Goal: Information Seeking & Learning: Learn about a topic

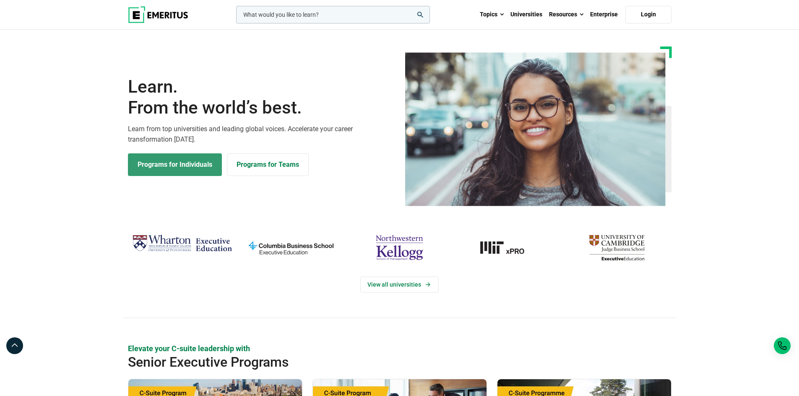
click at [186, 171] on link "Programs for Individuals" at bounding box center [175, 164] width 94 height 23
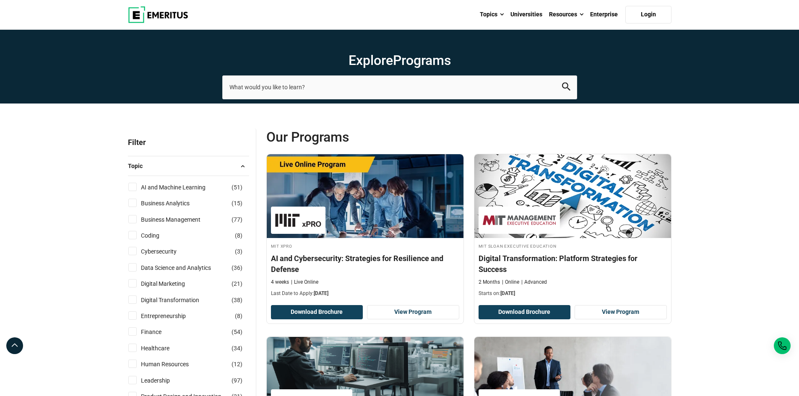
click at [135, 185] on input "AI and Machine Learning ( 51 )" at bounding box center [132, 187] width 8 height 8
checkbox input "true"
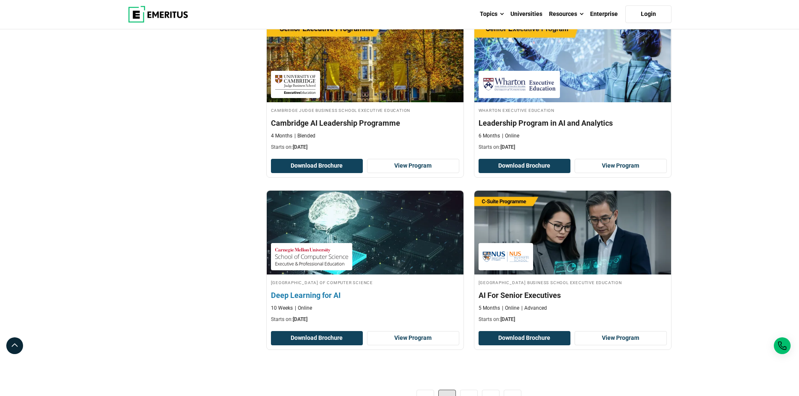
scroll to position [1761, 0]
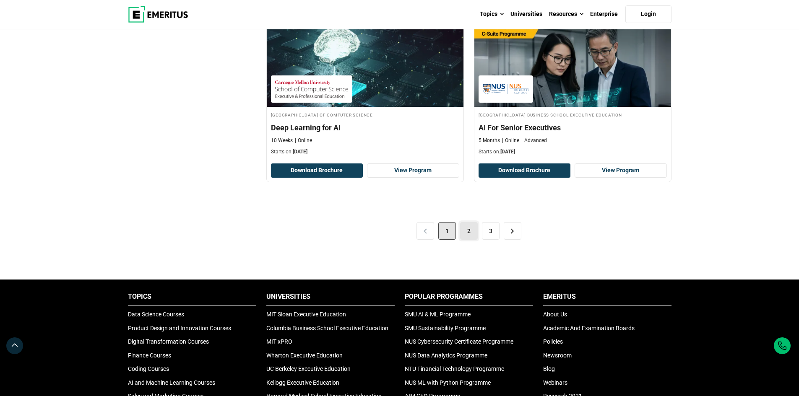
click at [467, 232] on link "2" at bounding box center [469, 231] width 18 height 18
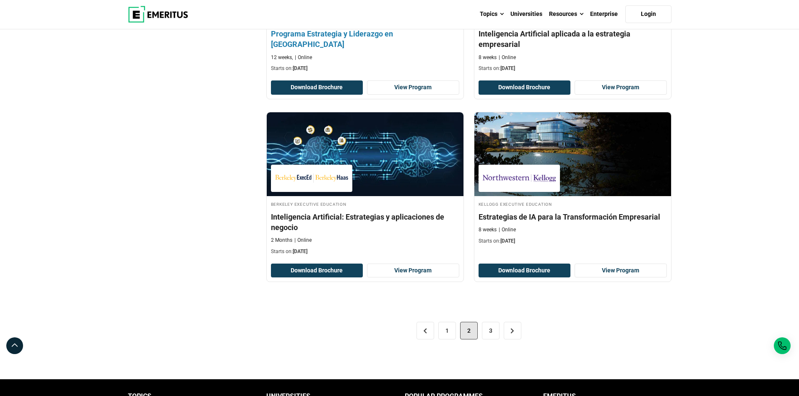
scroll to position [1677, 0]
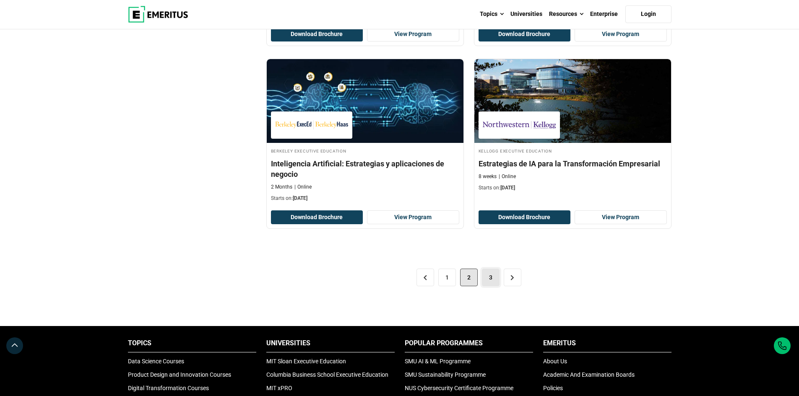
click at [492, 276] on link "3" at bounding box center [491, 278] width 18 height 18
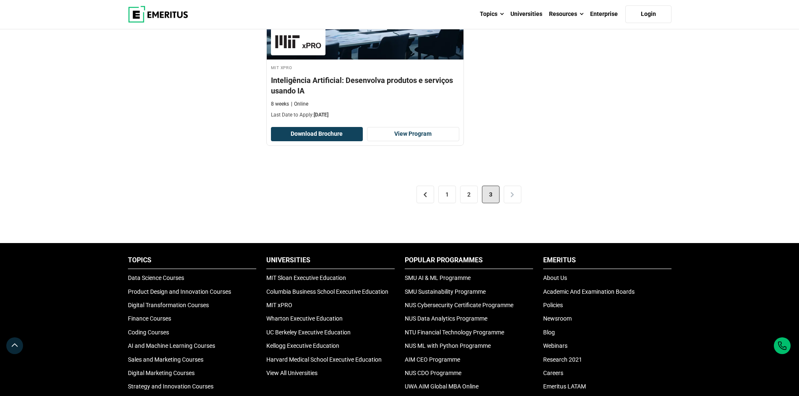
scroll to position [1090, 0]
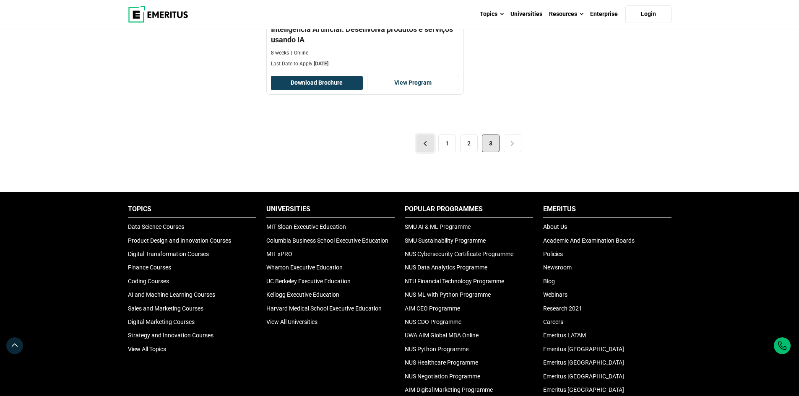
click at [429, 143] on link "<" at bounding box center [425, 144] width 18 height 18
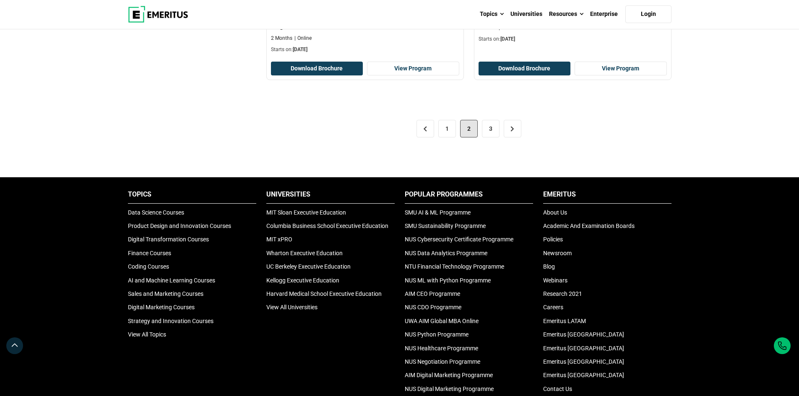
scroll to position [1761, 0]
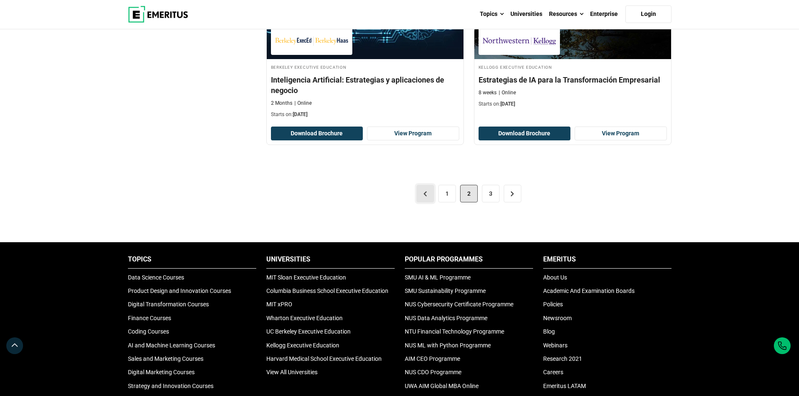
click at [424, 186] on link "<" at bounding box center [425, 194] width 18 height 18
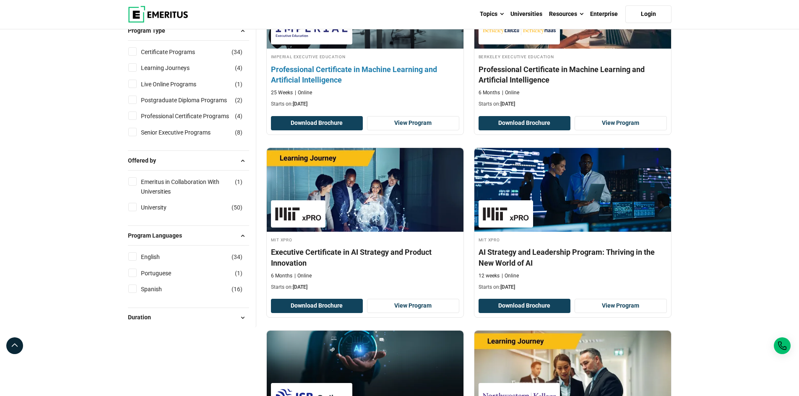
scroll to position [545, 0]
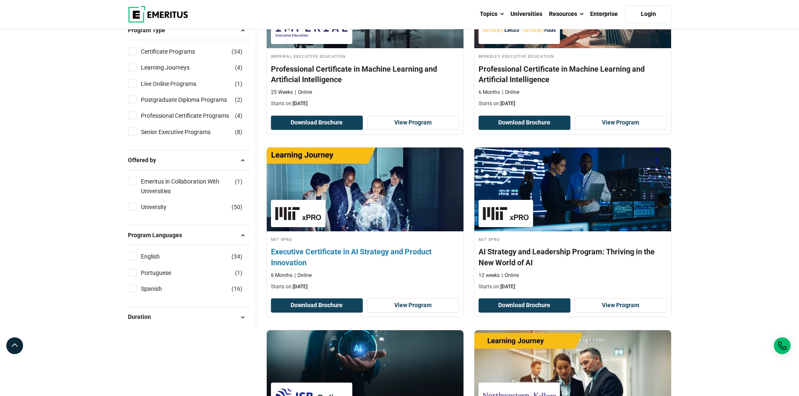
click at [358, 248] on h4 "Executive Certificate in AI Strategy and Product Innovation" at bounding box center [365, 257] width 188 height 21
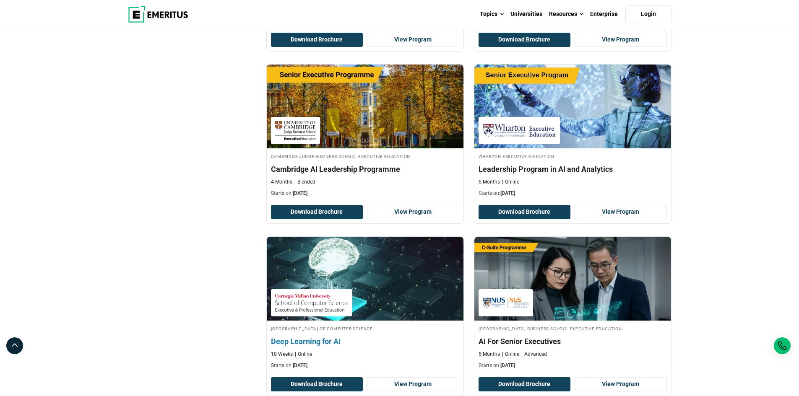
scroll to position [1635, 0]
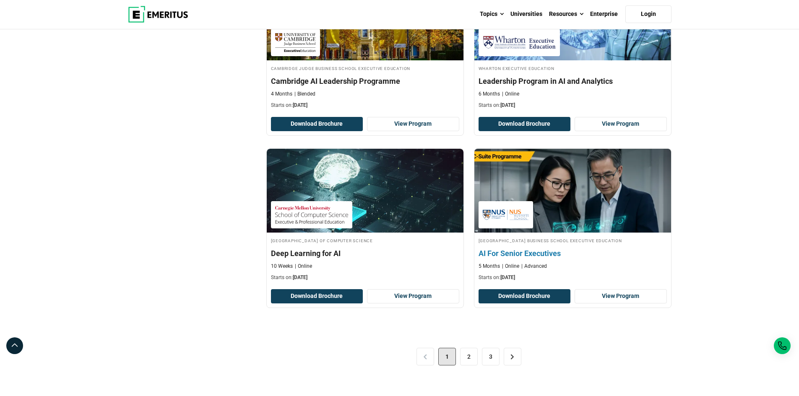
click at [510, 253] on h4 "AI For Senior Executives" at bounding box center [572, 253] width 188 height 10
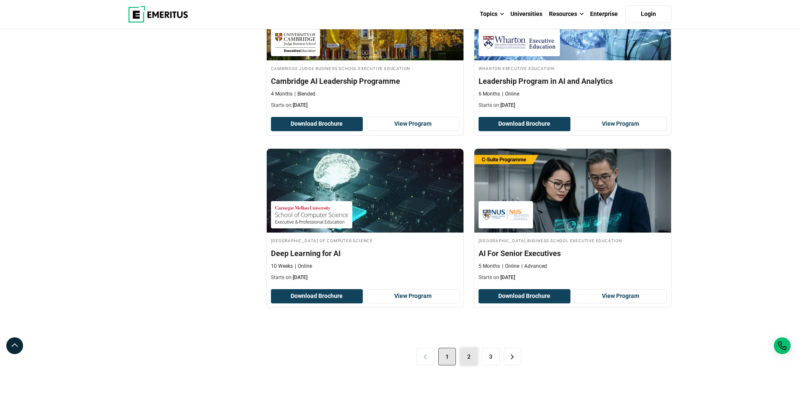
click at [474, 351] on link "2" at bounding box center [469, 357] width 18 height 18
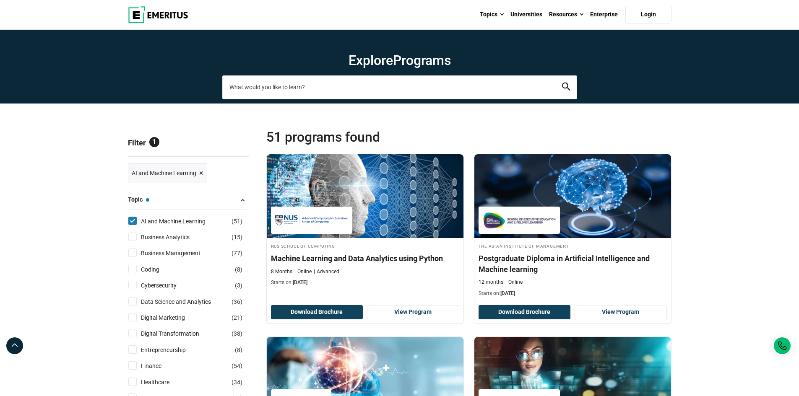
click at [280, 88] on input "search-page" at bounding box center [399, 86] width 355 height 23
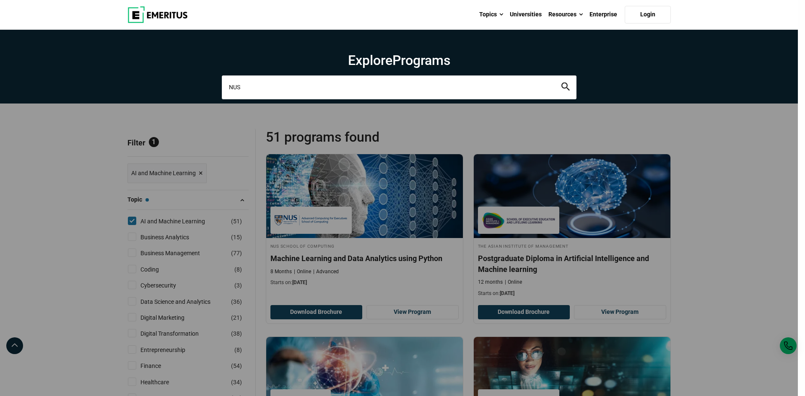
type input "NUS"
click at [561, 83] on button "search" at bounding box center [565, 88] width 8 height 10
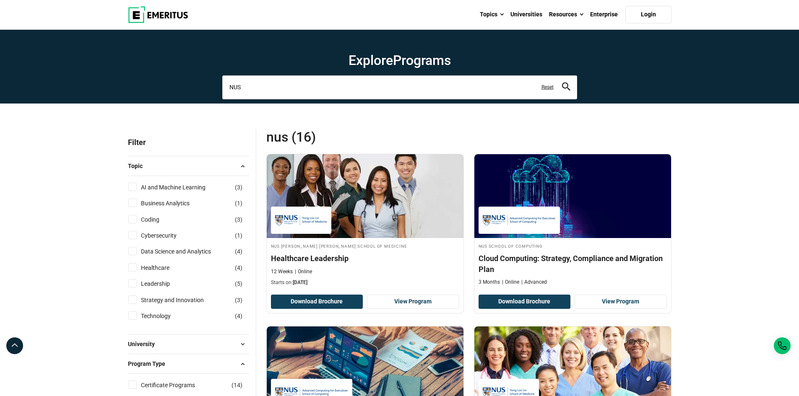
drag, startPoint x: 247, startPoint y: 88, endPoint x: 223, endPoint y: 82, distance: 23.7
click at [223, 82] on input "NUS" at bounding box center [399, 86] width 355 height 23
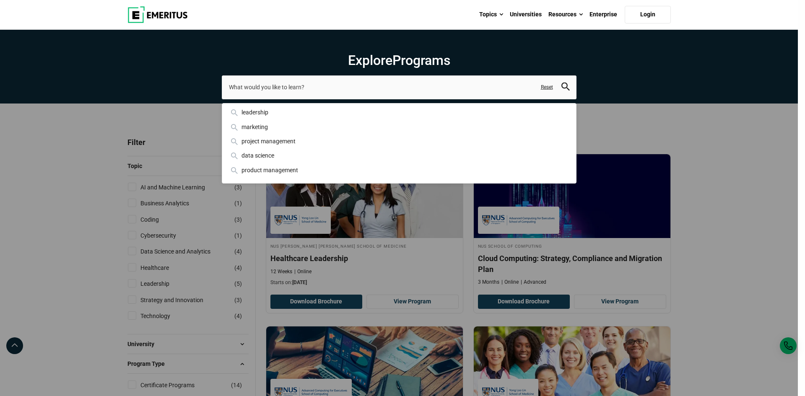
click at [222, 99] on div "leadership marketing project management data science product management Reset" at bounding box center [399, 86] width 355 height 23
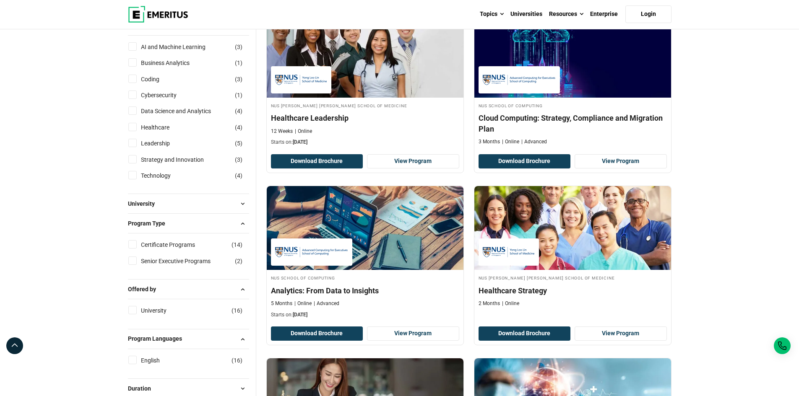
scroll to position [210, 0]
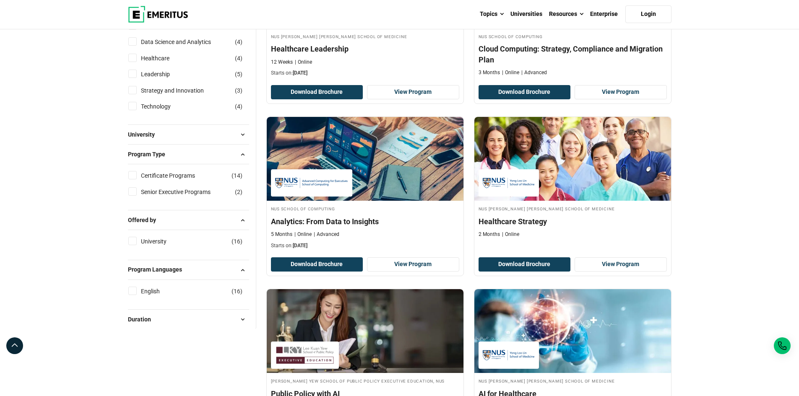
click at [176, 136] on button "University" at bounding box center [188, 134] width 121 height 13
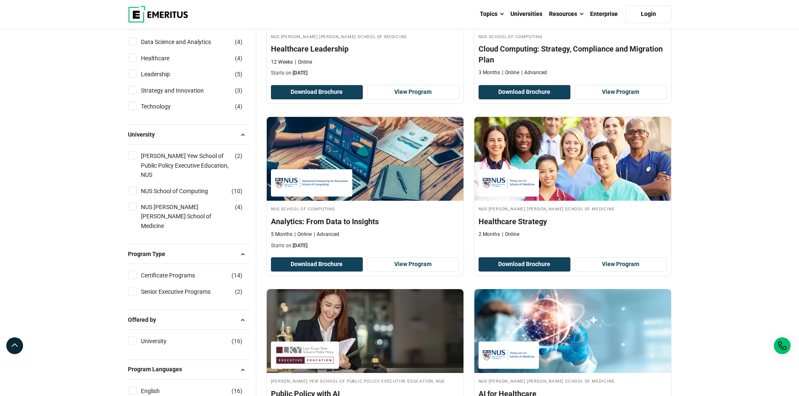
click at [131, 187] on input "NUS School of Computing ( 10 )" at bounding box center [132, 191] width 8 height 8
checkbox input "true"
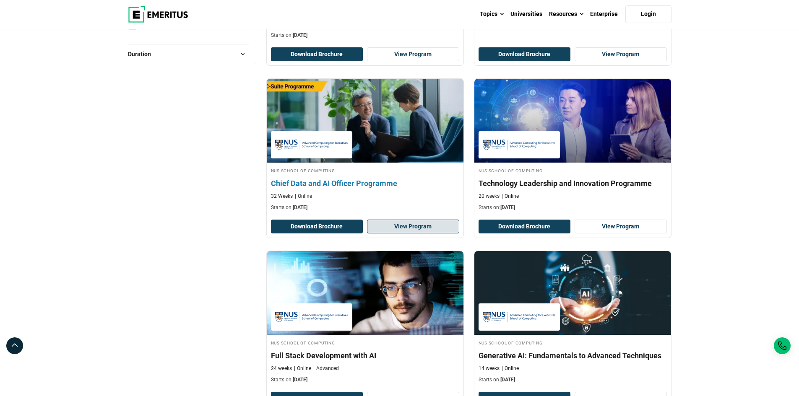
scroll to position [755, 0]
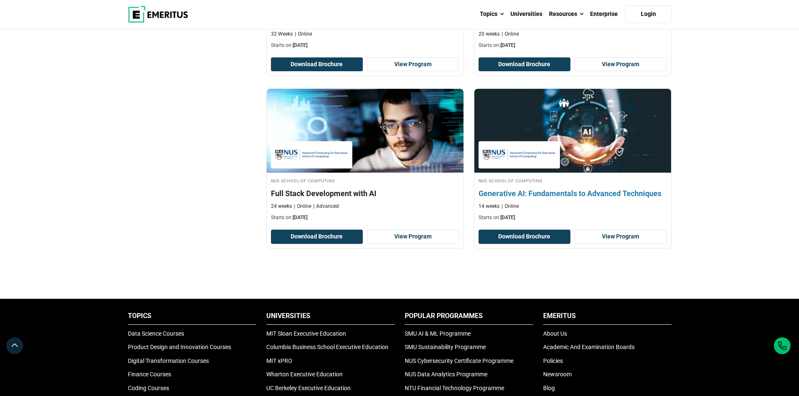
click at [579, 193] on h4 "Generative AI: Fundamentals to Advanced Techniques" at bounding box center [572, 193] width 188 height 10
